Goal: Information Seeking & Learning: Learn about a topic

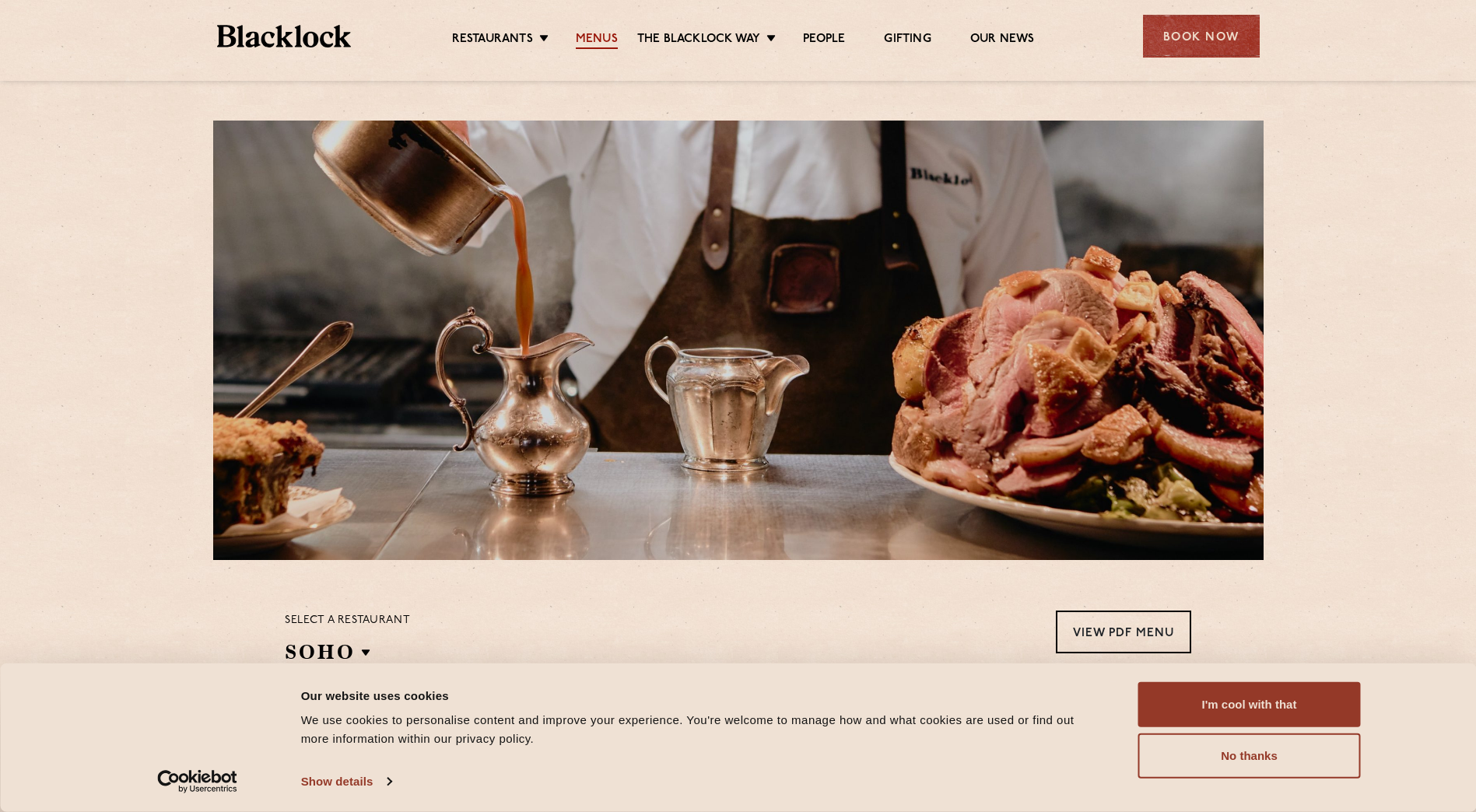
click at [601, 36] on link "Menus" at bounding box center [597, 41] width 42 height 17
click at [1258, 709] on button "I'm cool with that" at bounding box center [1249, 704] width 223 height 45
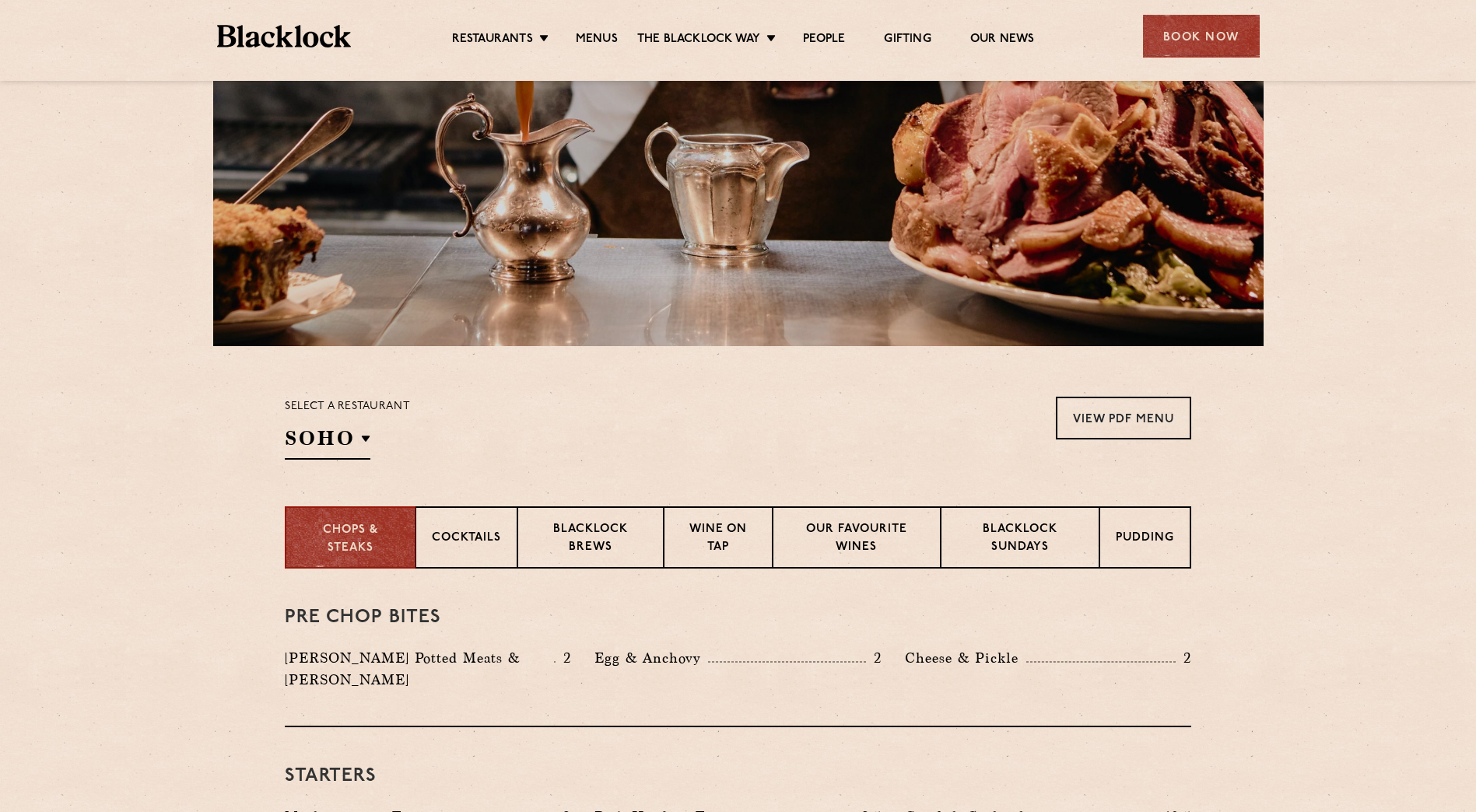
scroll to position [311, 0]
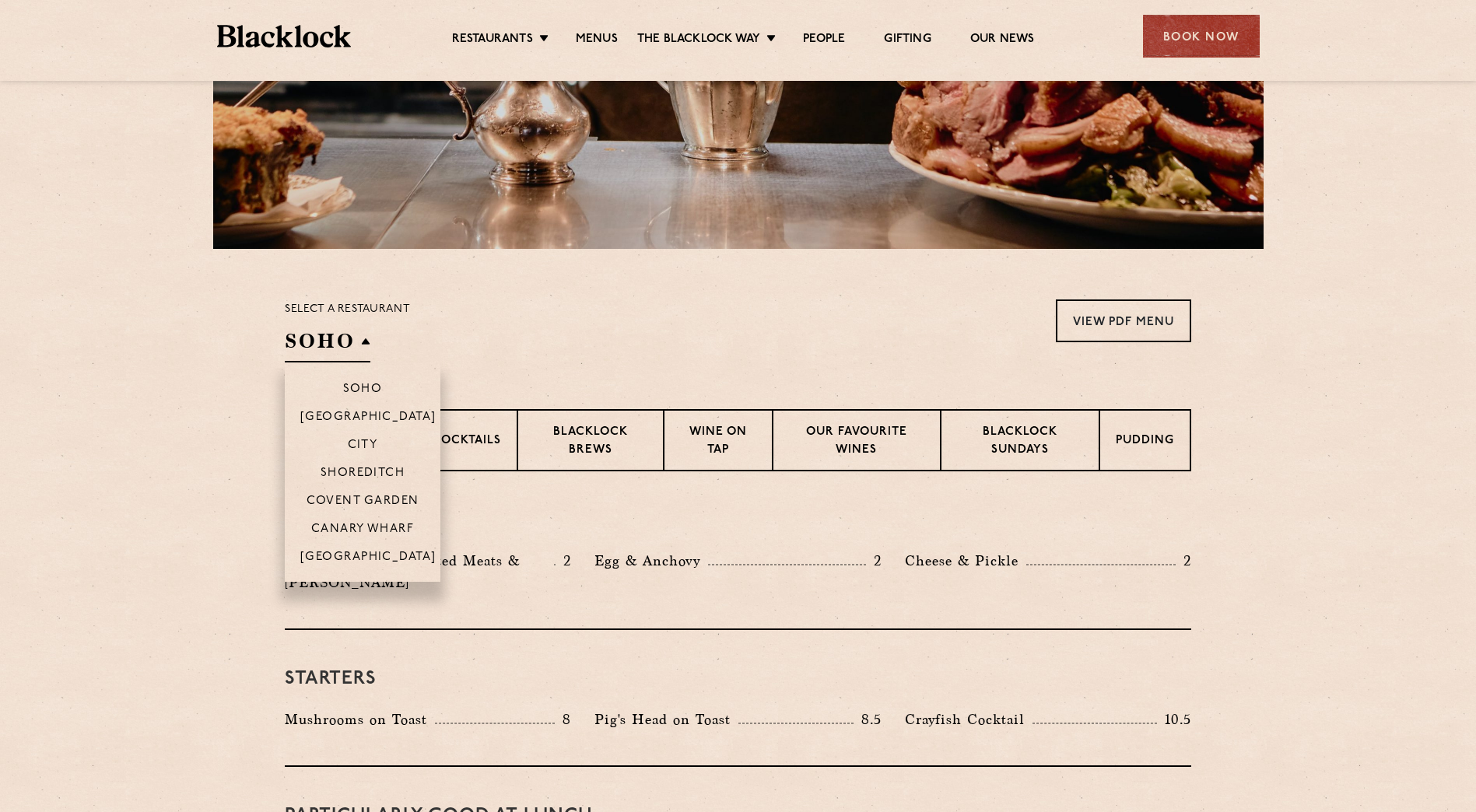
click at [308, 332] on h2 "SOHO" at bounding box center [327, 344] width 85 height 35
click at [372, 441] on p "City" at bounding box center [363, 446] width 30 height 15
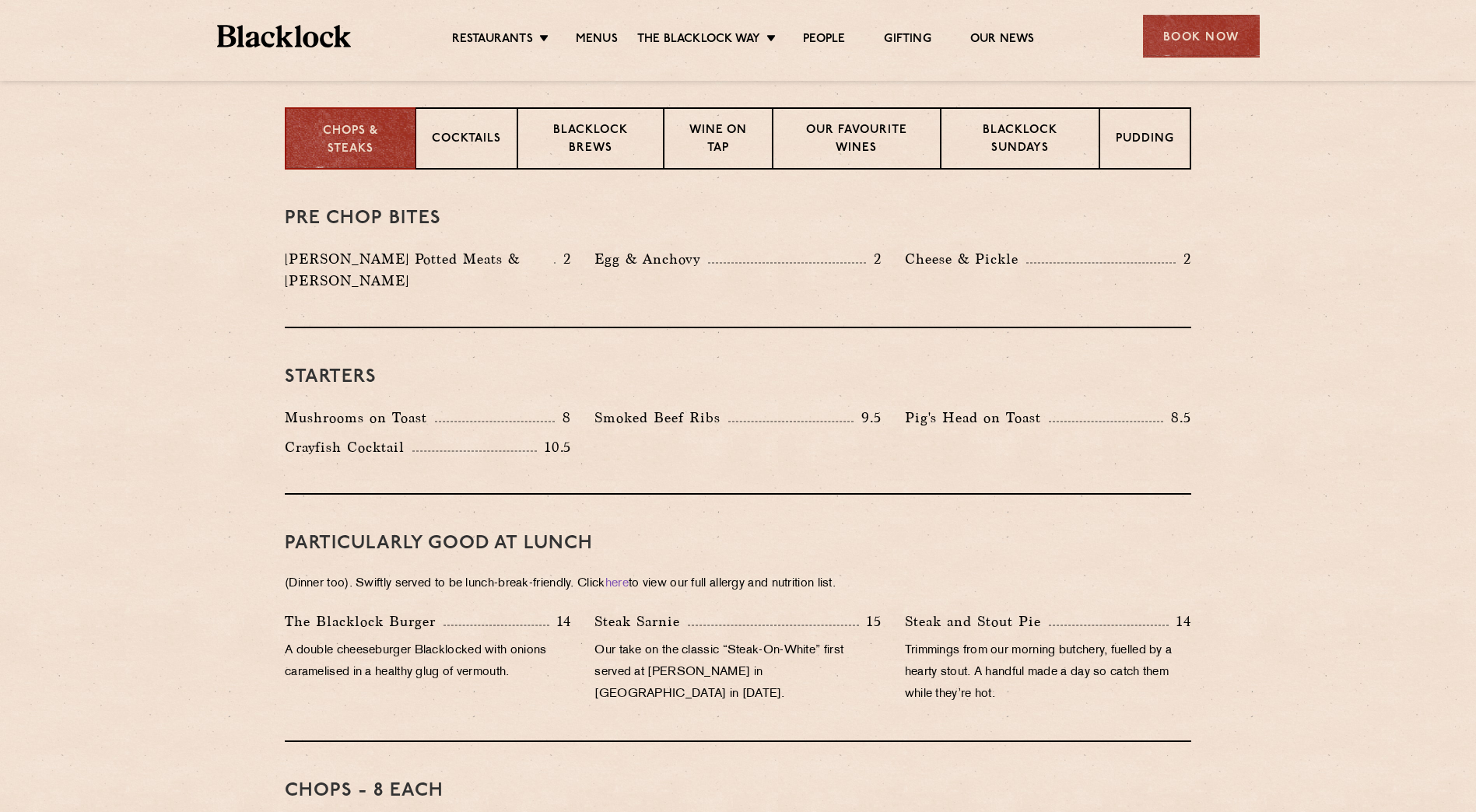
scroll to position [545, 0]
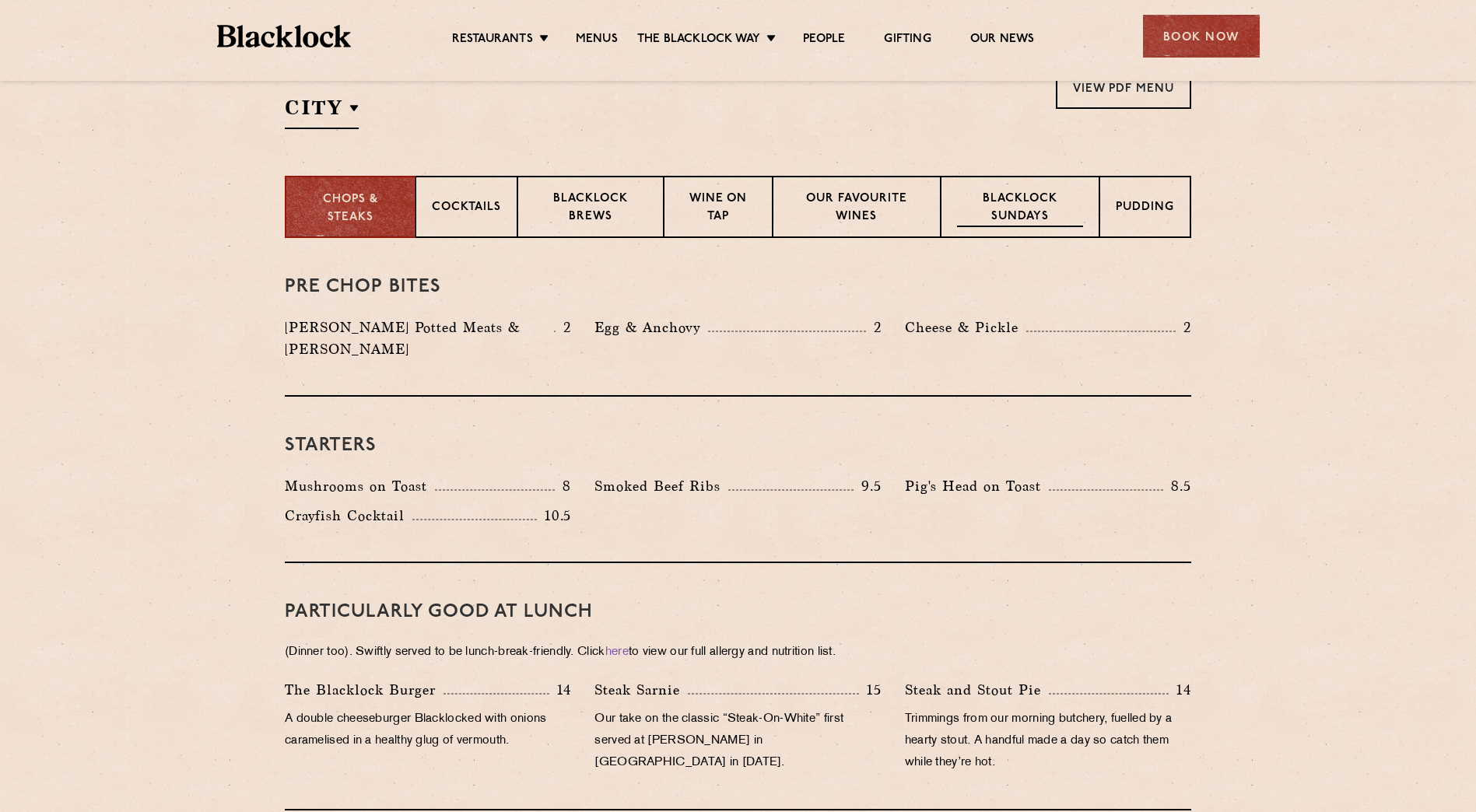
click at [1066, 213] on p "Blacklock Sundays" at bounding box center [1020, 208] width 126 height 36
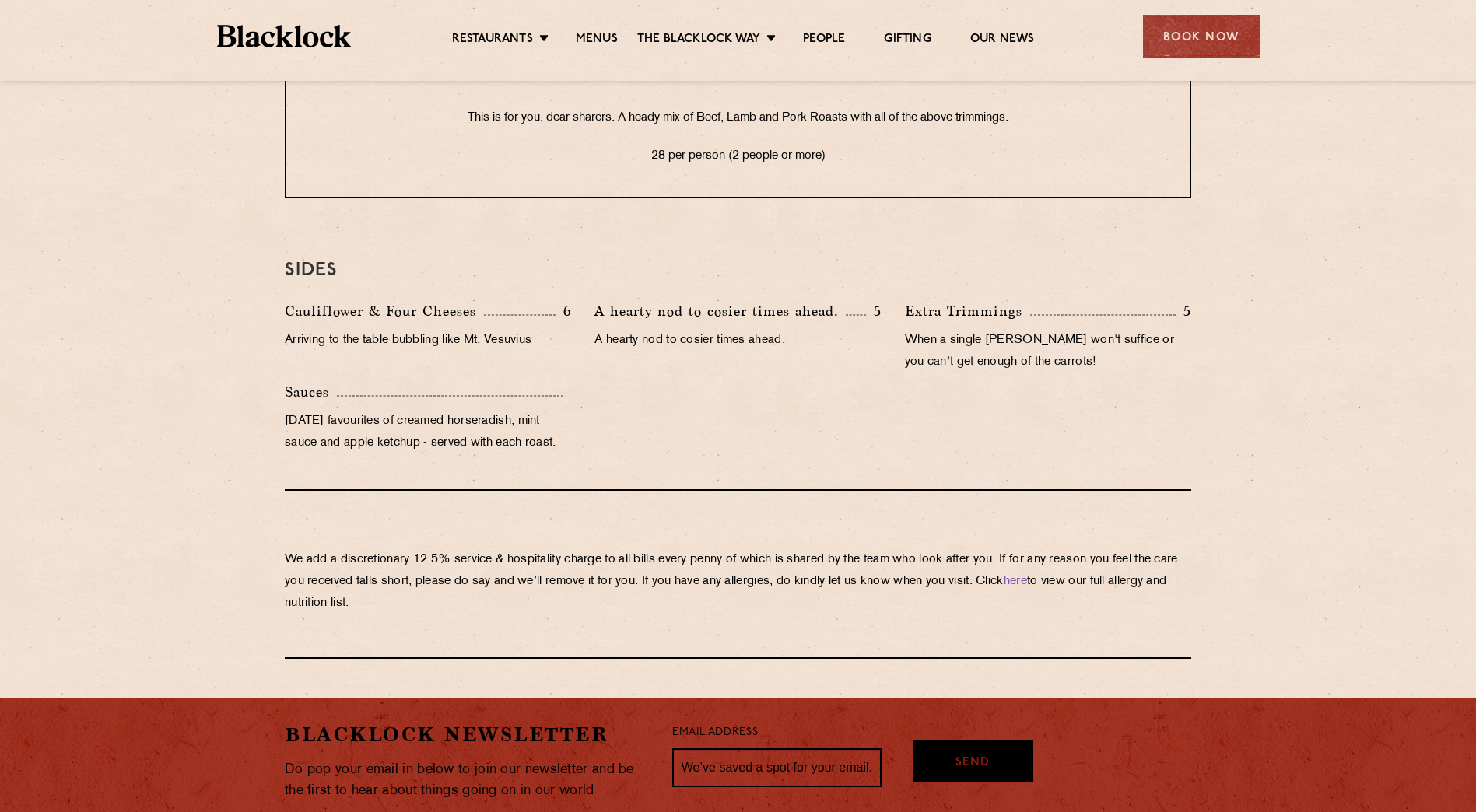
scroll to position [1555, 0]
